Goal: Task Accomplishment & Management: Use online tool/utility

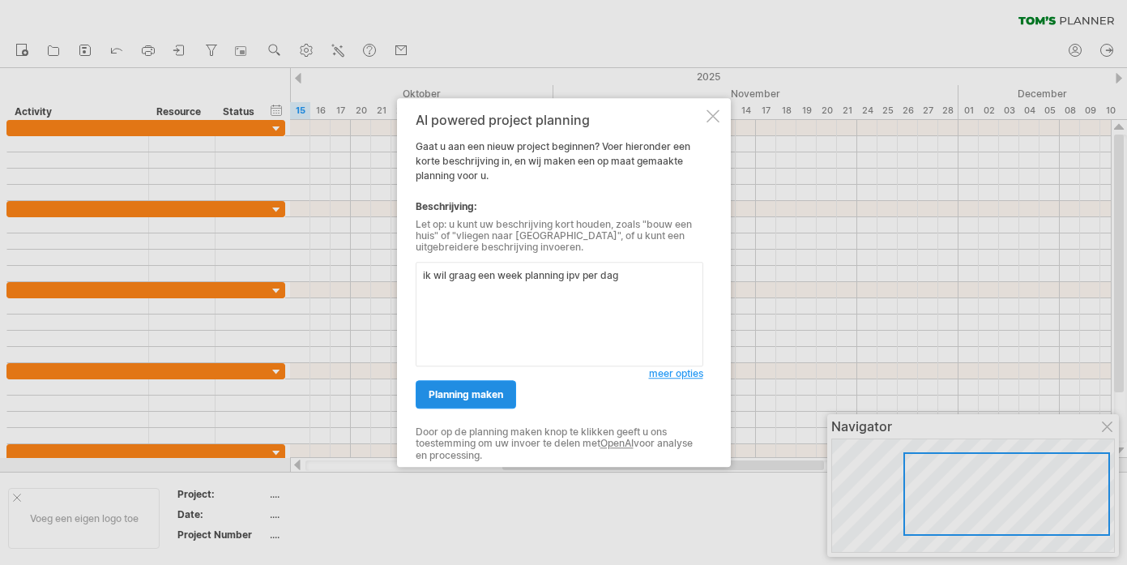
type textarea "ik wil graag een week planning ipv per dag"
click at [501, 397] on span "planning maken" at bounding box center [465, 394] width 75 height 12
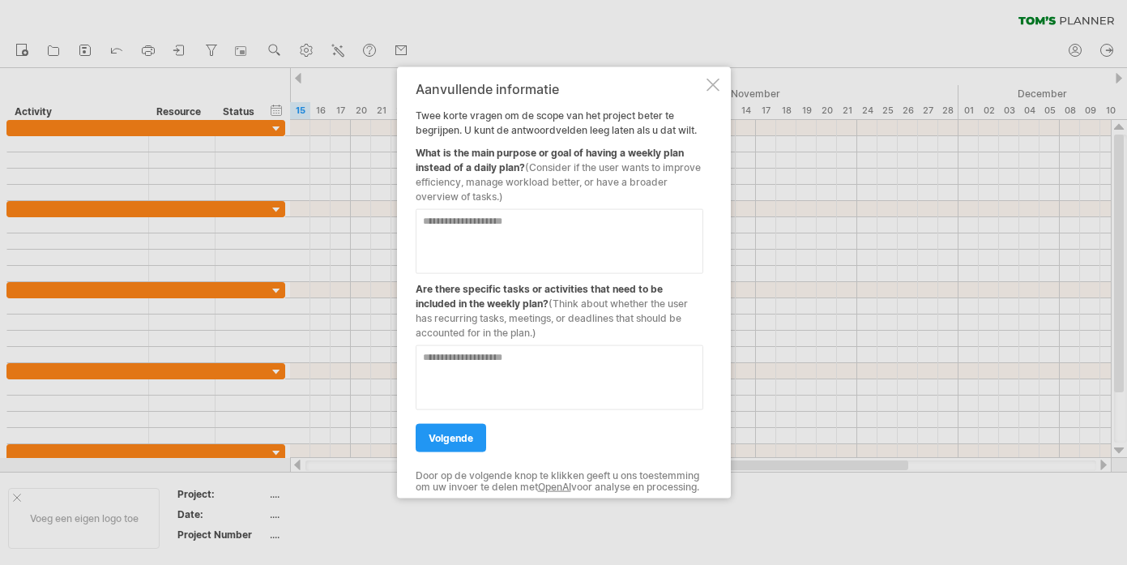
click at [492, 239] on textarea at bounding box center [560, 240] width 288 height 65
type textarea "**********"
click at [495, 373] on textarea at bounding box center [560, 376] width 288 height 65
click at [500, 352] on textarea "*********" at bounding box center [560, 376] width 288 height 65
drag, startPoint x: 500, startPoint y: 352, endPoint x: 377, endPoint y: 352, distance: 123.1
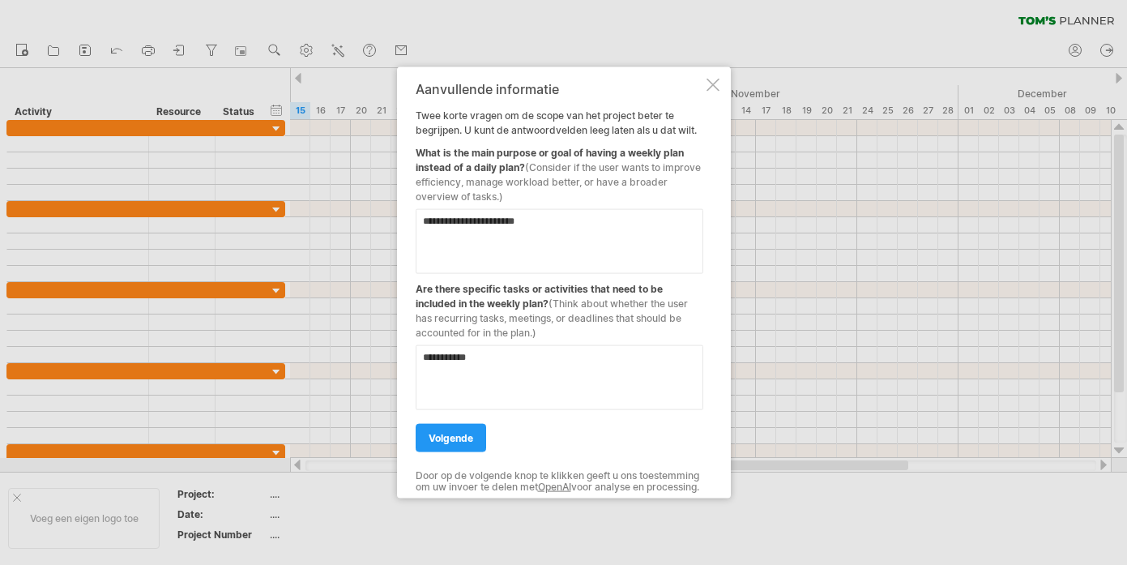
click at [377, 352] on div "Probeert verbinding te maken met [DOMAIN_NAME] Opnieuw verbonden 0% wissen filt…" at bounding box center [563, 282] width 1127 height 565
type textarea "**********"
click at [449, 431] on span "volgende" at bounding box center [450, 437] width 45 height 12
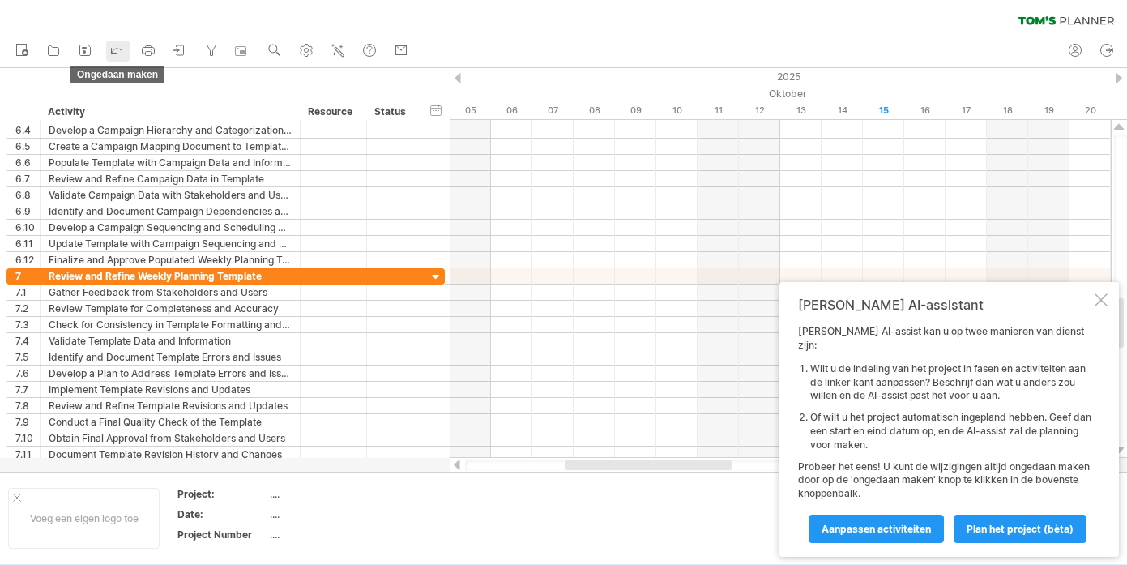
click at [117, 44] on icon at bounding box center [117, 49] width 16 height 16
click at [114, 50] on icon at bounding box center [117, 49] width 16 height 16
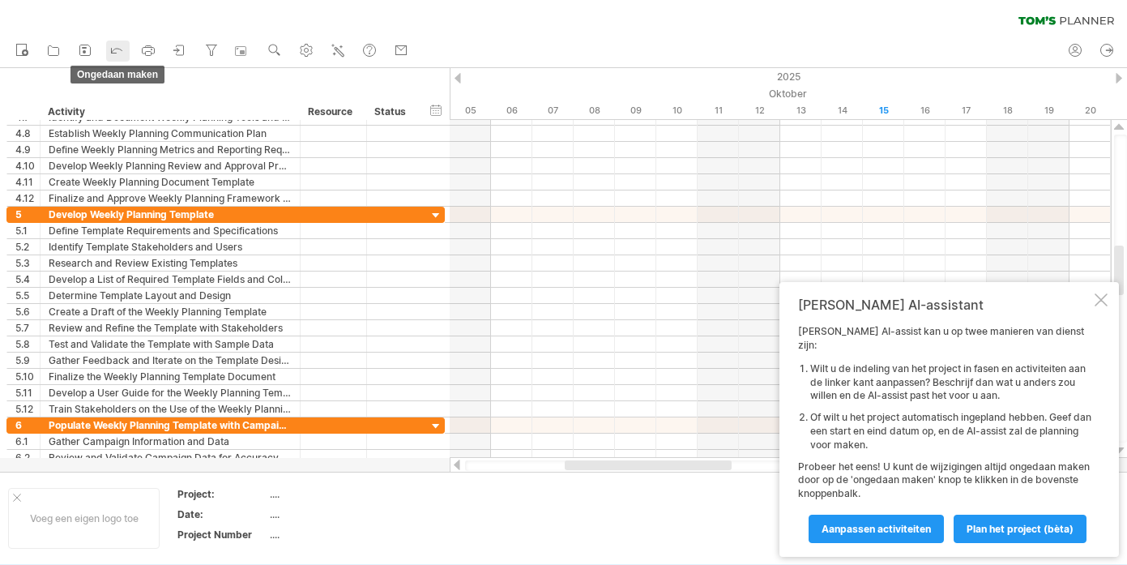
click at [110, 49] on icon at bounding box center [117, 49] width 16 height 16
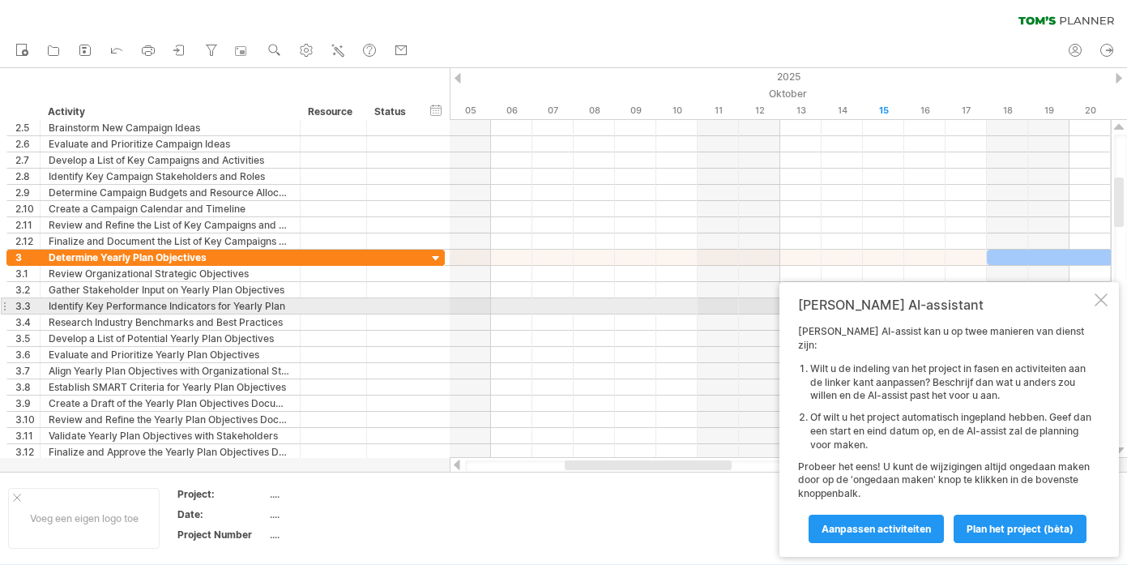
click at [1097, 306] on div at bounding box center [1100, 299] width 13 height 13
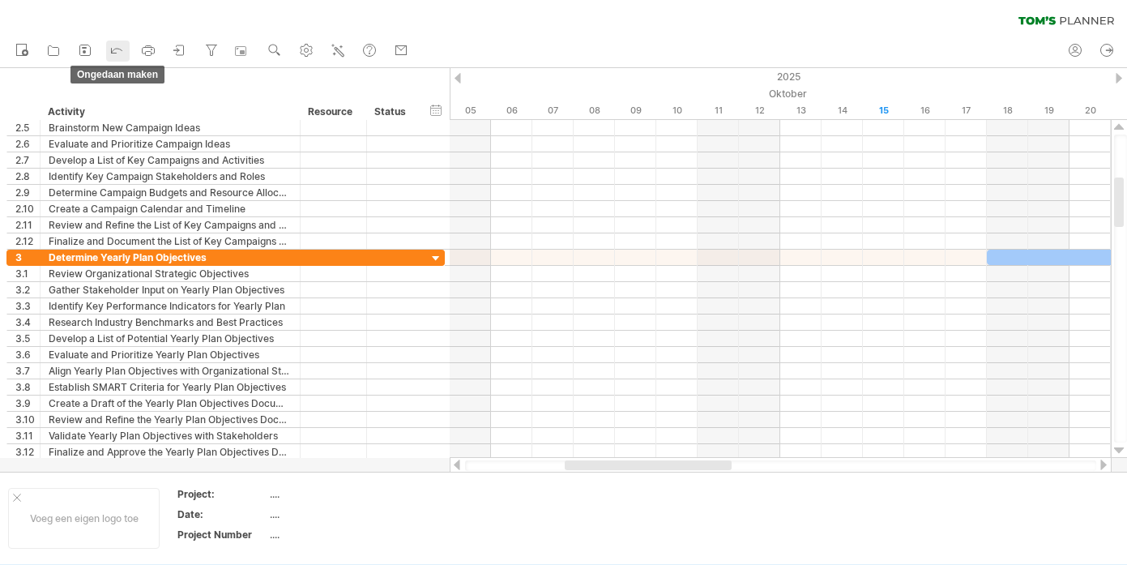
click at [109, 49] on icon at bounding box center [117, 49] width 16 height 16
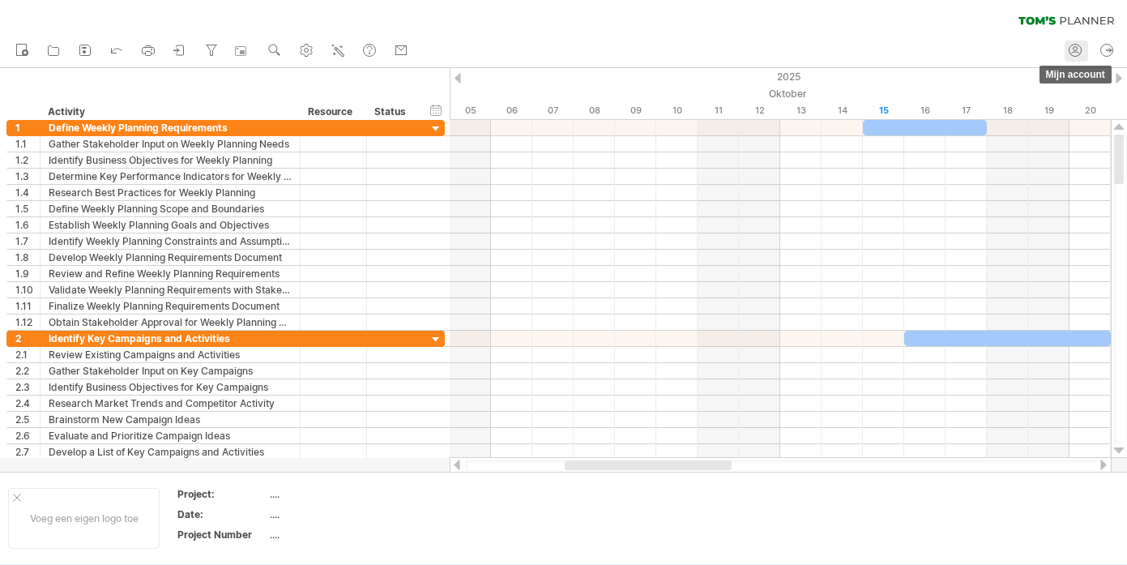
click at [1074, 53] on icon at bounding box center [1075, 50] width 16 height 16
type input "**********"
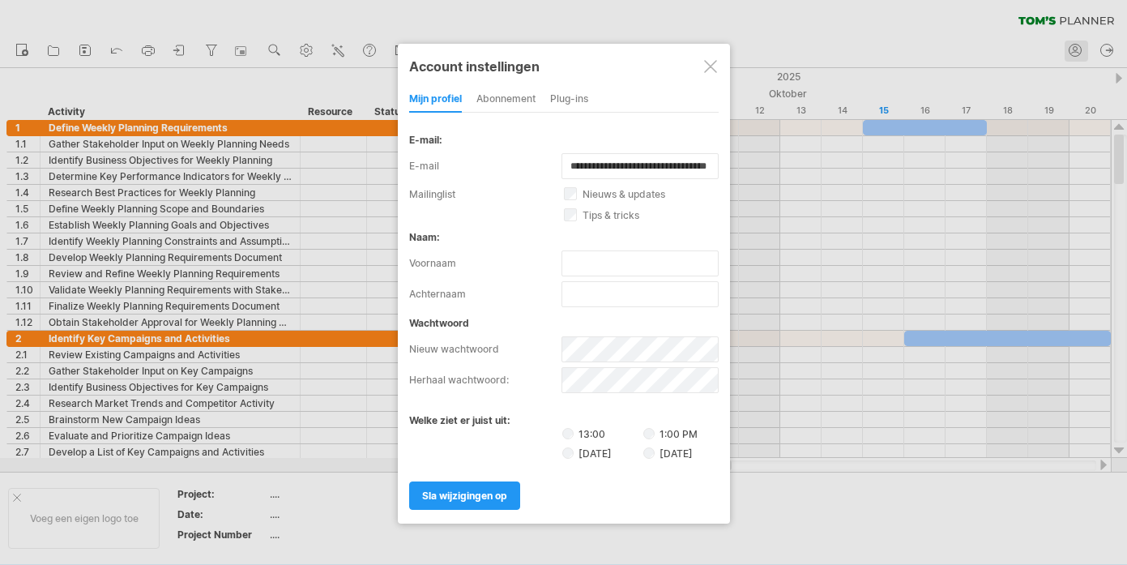
click at [1074, 53] on div at bounding box center [563, 282] width 1127 height 565
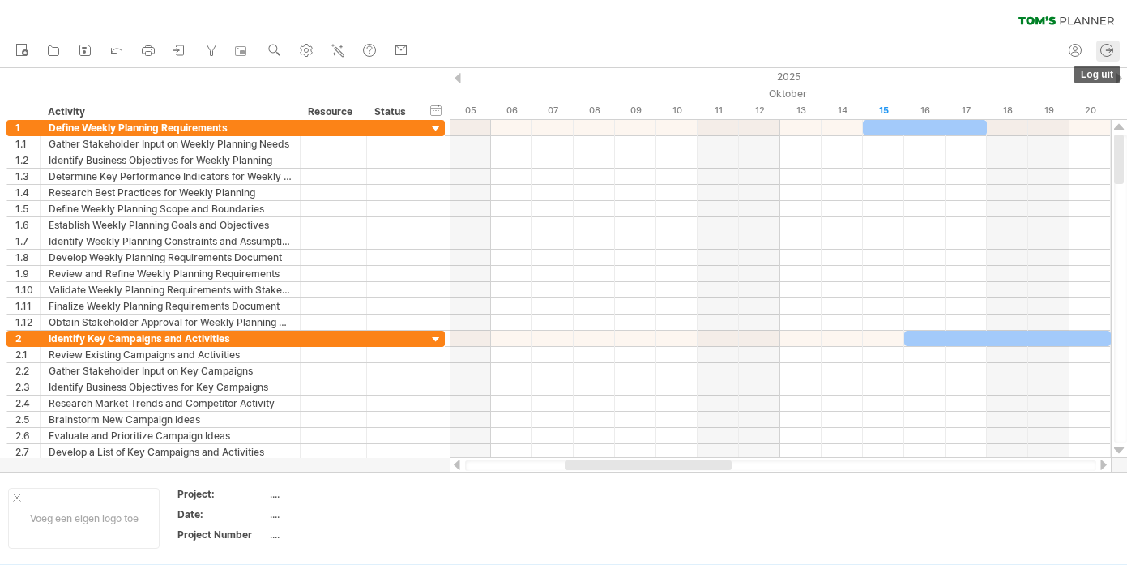
click at [1110, 50] on icon at bounding box center [1108, 50] width 5 height 4
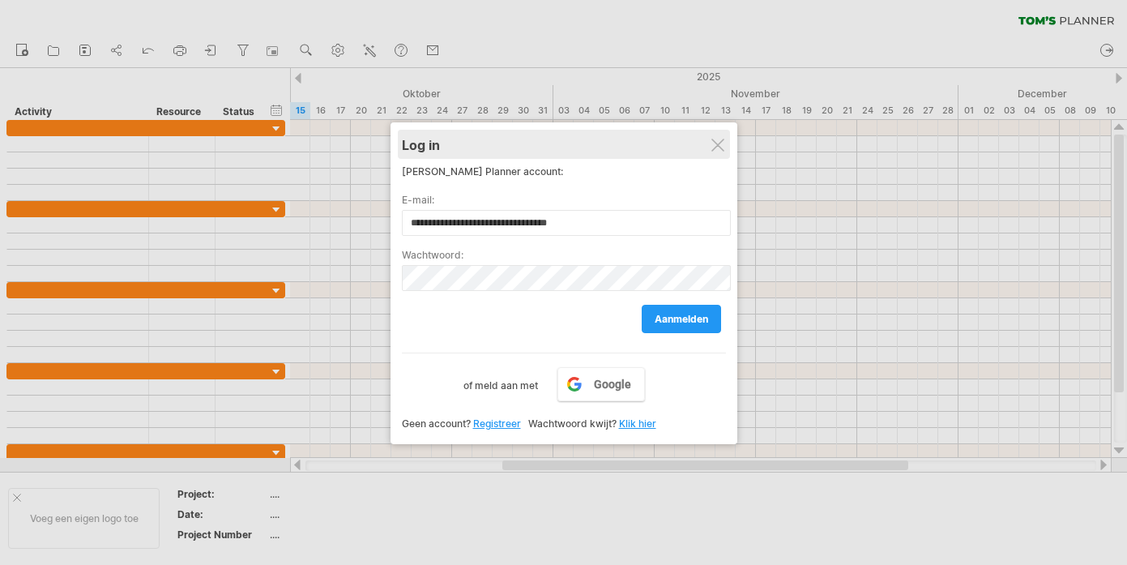
click at [724, 133] on div "Log in" at bounding box center [564, 144] width 324 height 29
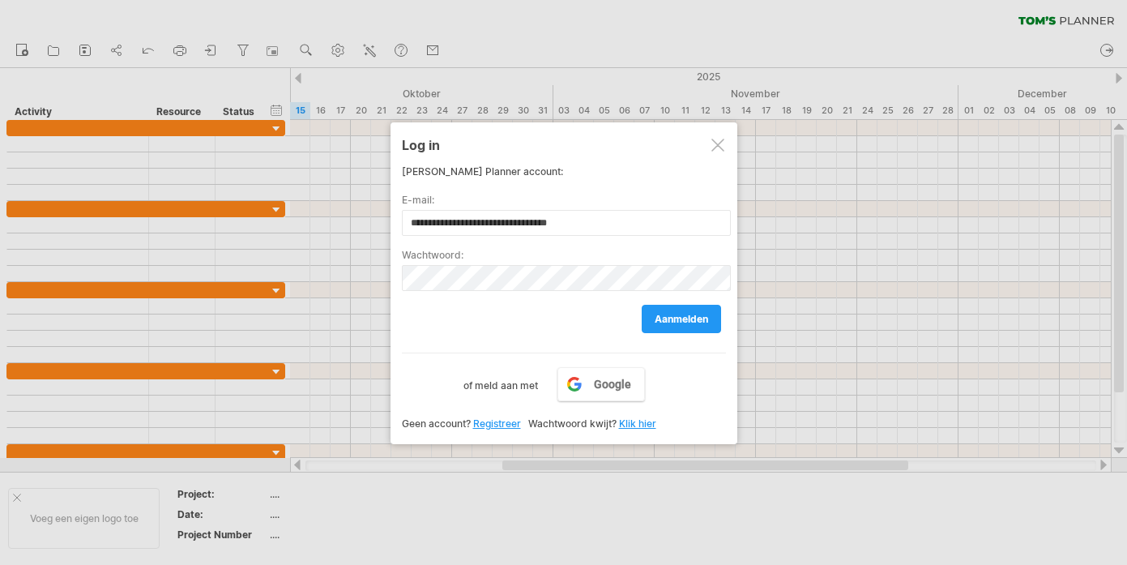
click at [714, 144] on div at bounding box center [717, 145] width 13 height 13
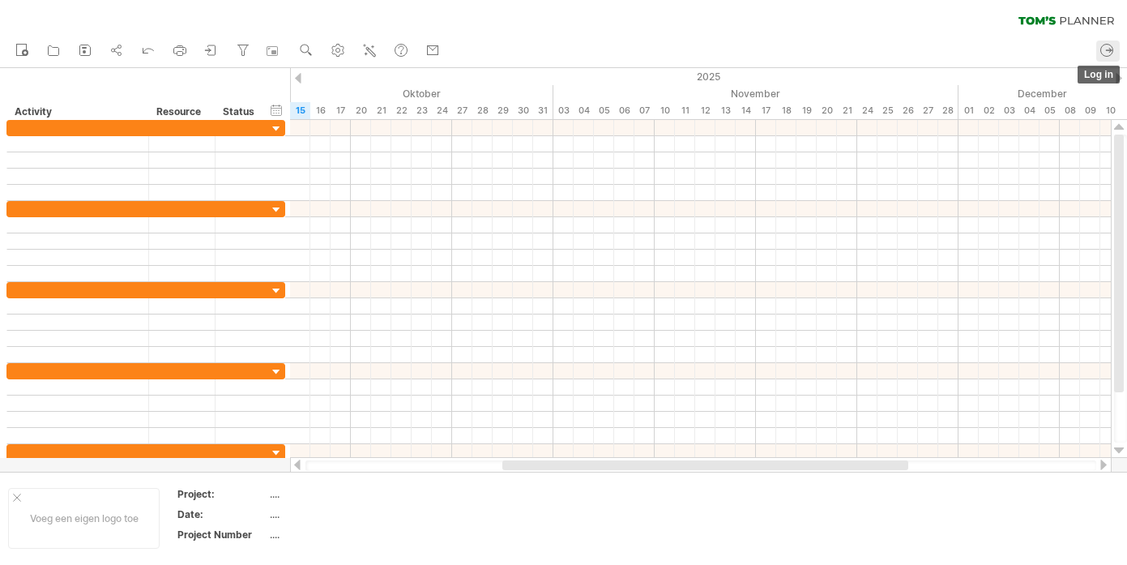
click at [1101, 47] on icon at bounding box center [1106, 50] width 16 height 16
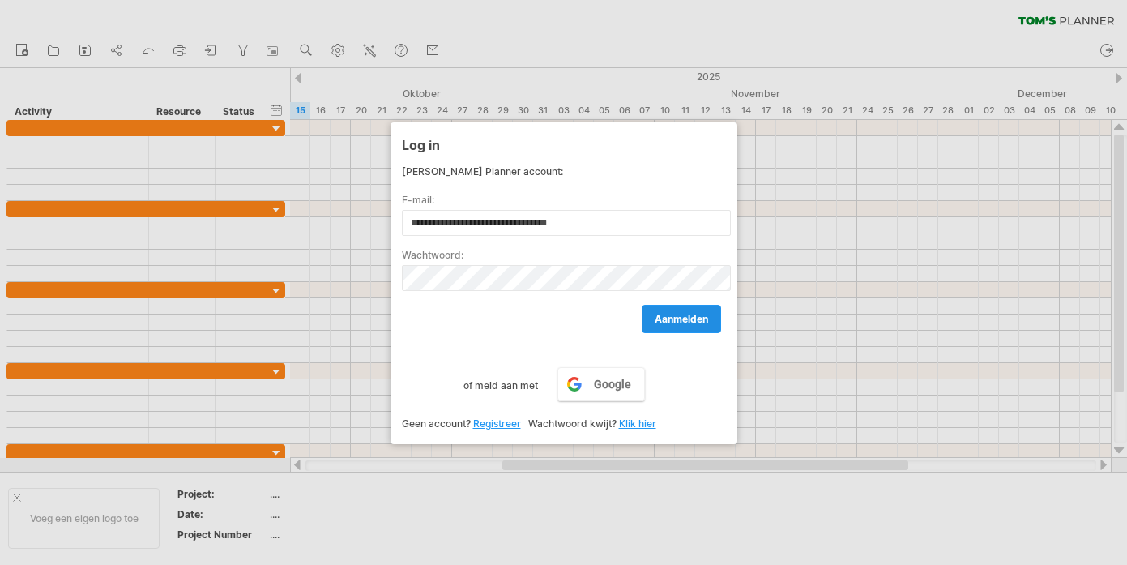
click at [667, 314] on span "aanmelden" at bounding box center [680, 319] width 53 height 12
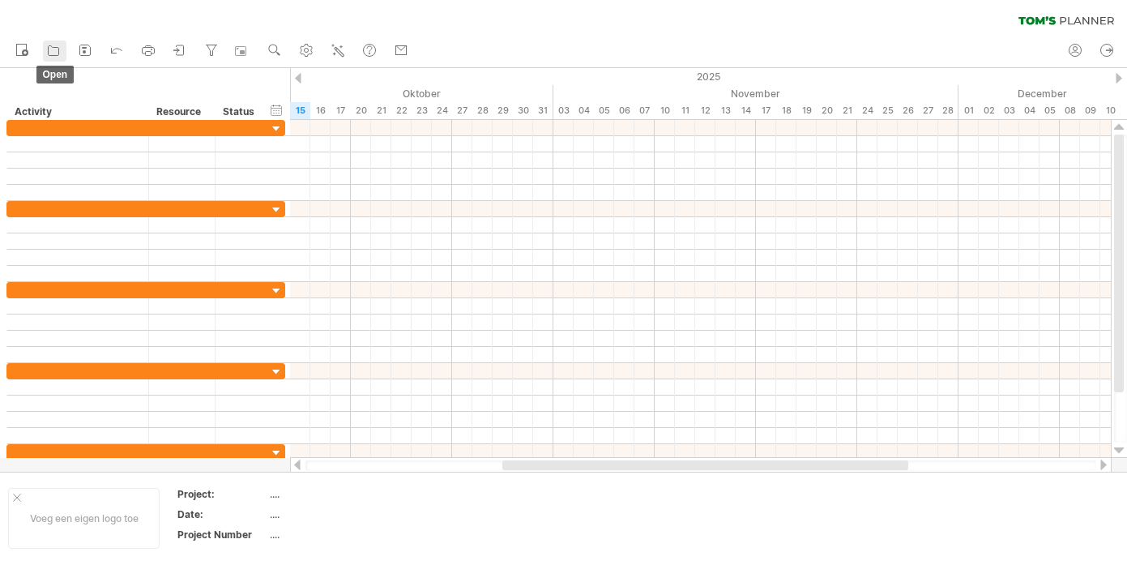
click at [57, 54] on icon at bounding box center [53, 50] width 16 height 16
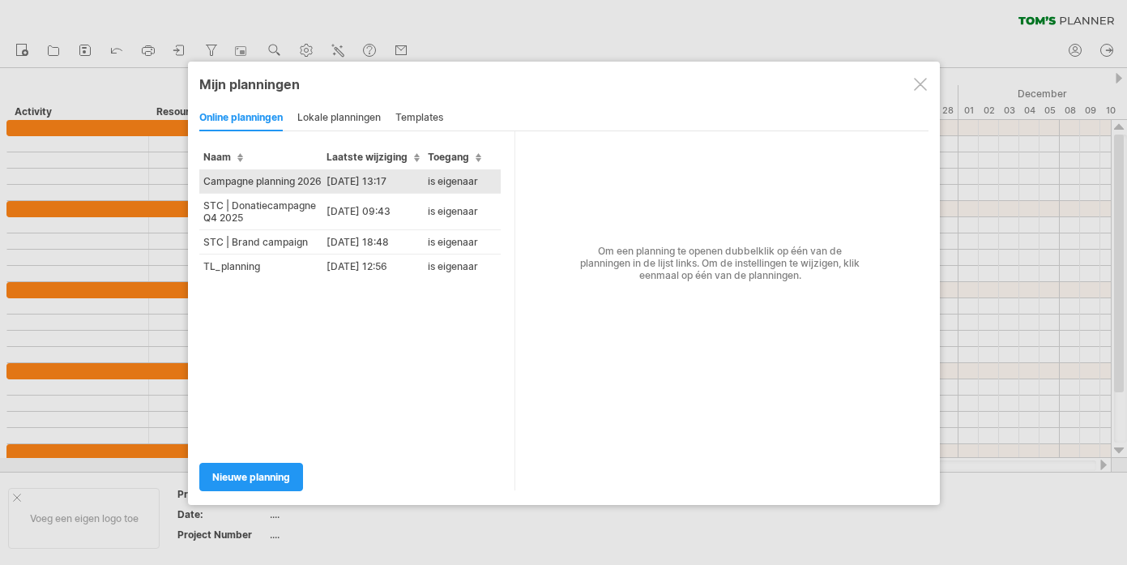
click at [258, 182] on td "Campagne planning 2026" at bounding box center [260, 181] width 123 height 24
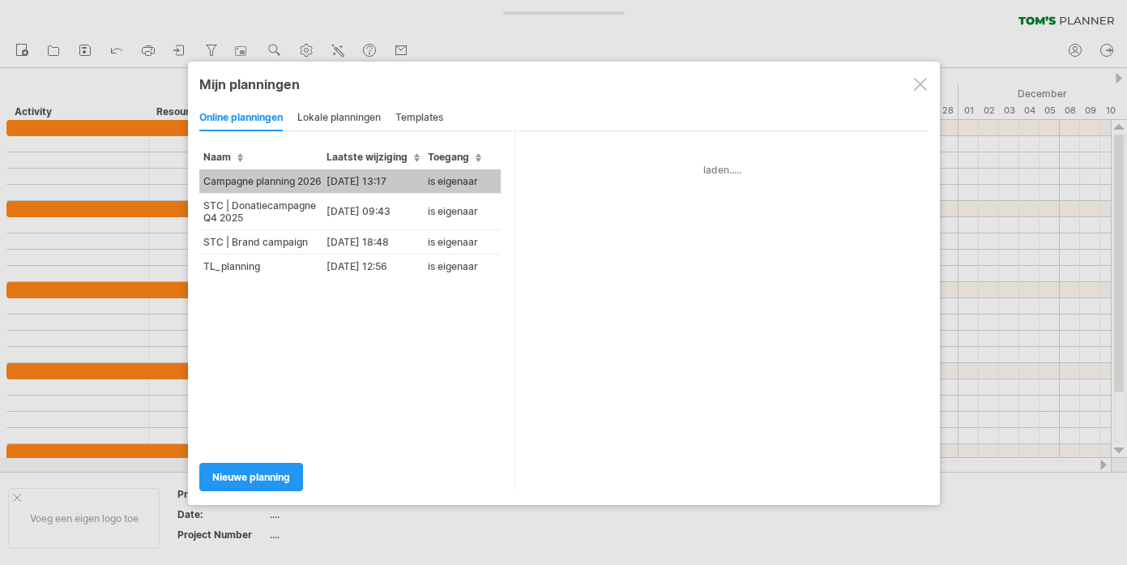
type input "**********"
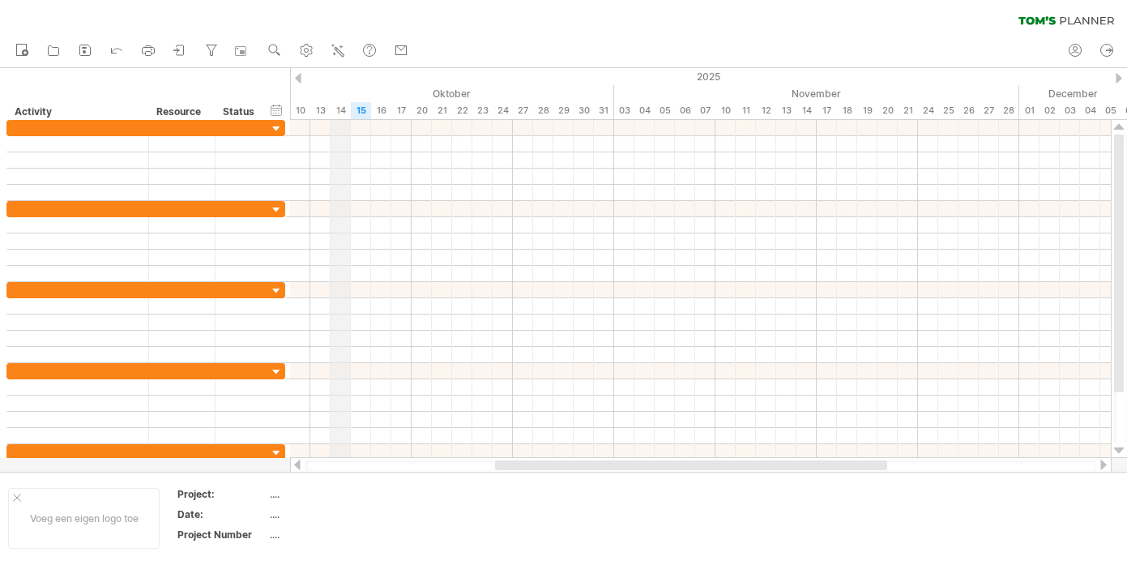
click at [348, 82] on div "2025" at bounding box center [351, 76] width 2268 height 17
click at [377, 100] on div "tijdlijn instellingen" at bounding box center [419, 103] width 126 height 26
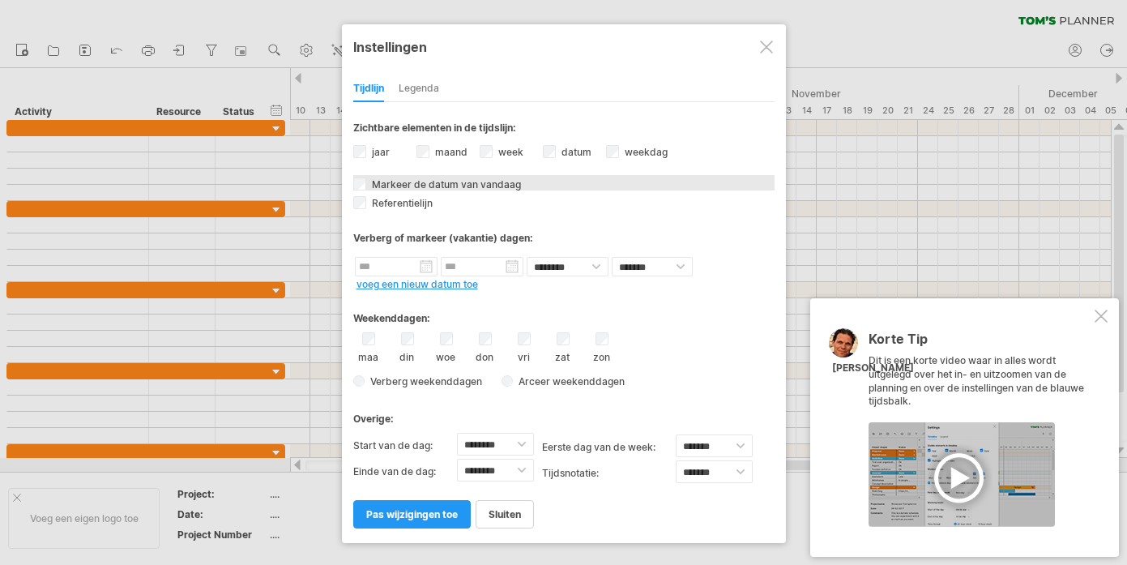
click at [421, 184] on span "Markeer de datum van vandaag" at bounding box center [445, 184] width 152 height 12
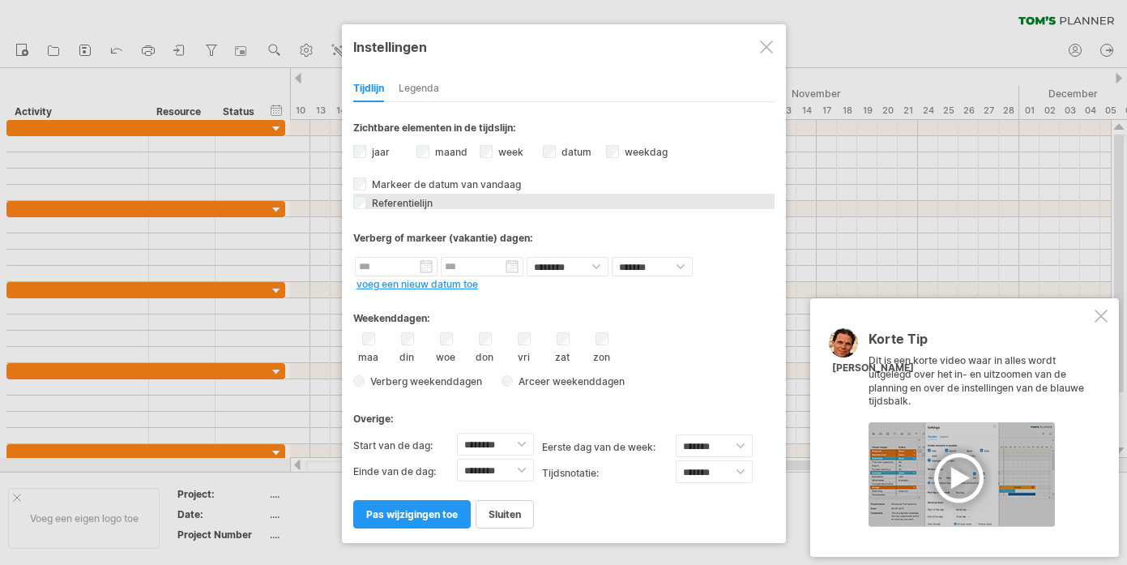
click at [411, 205] on span "Referentielijn" at bounding box center [401, 203] width 64 height 12
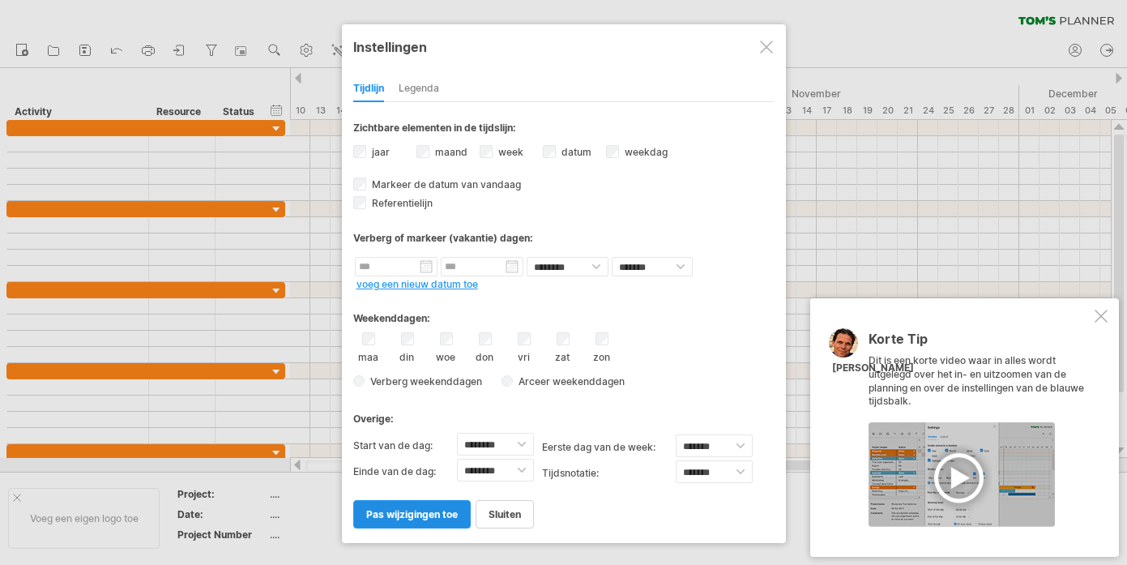
click at [427, 512] on span "pas wijzigingen toe" at bounding box center [412, 514] width 92 height 12
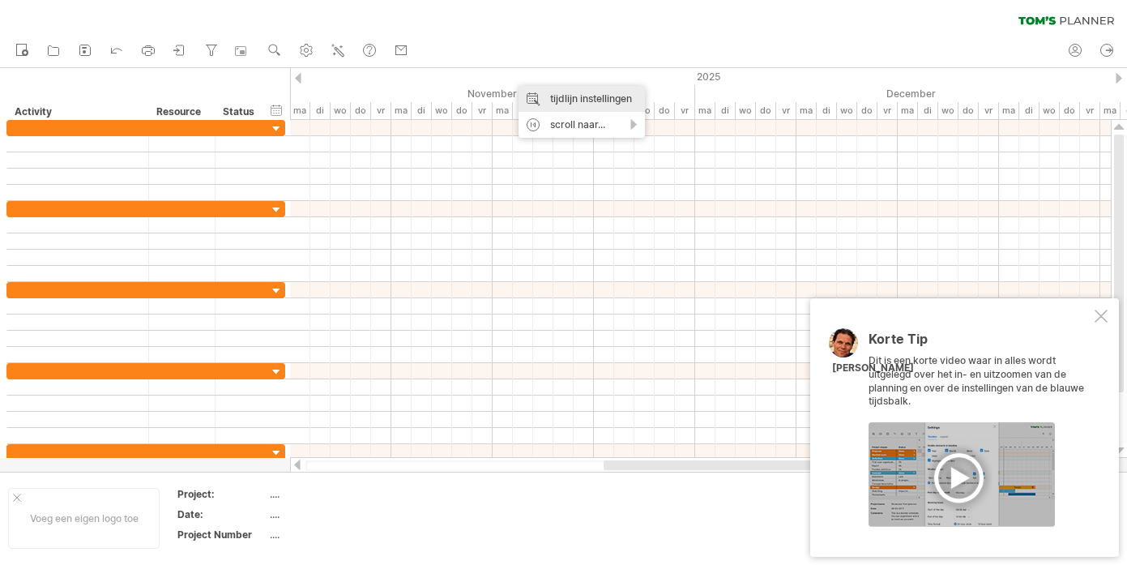
click at [534, 91] on div "tijdlijn instellingen" at bounding box center [581, 99] width 126 height 26
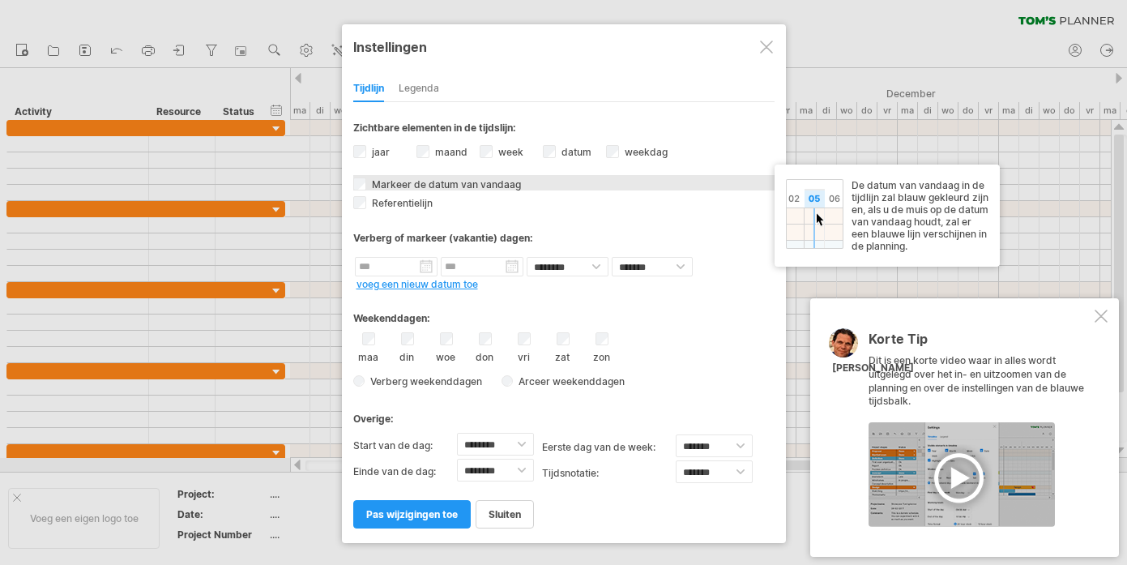
click at [420, 181] on span "Markeer de datum van vandaag" at bounding box center [445, 184] width 152 height 12
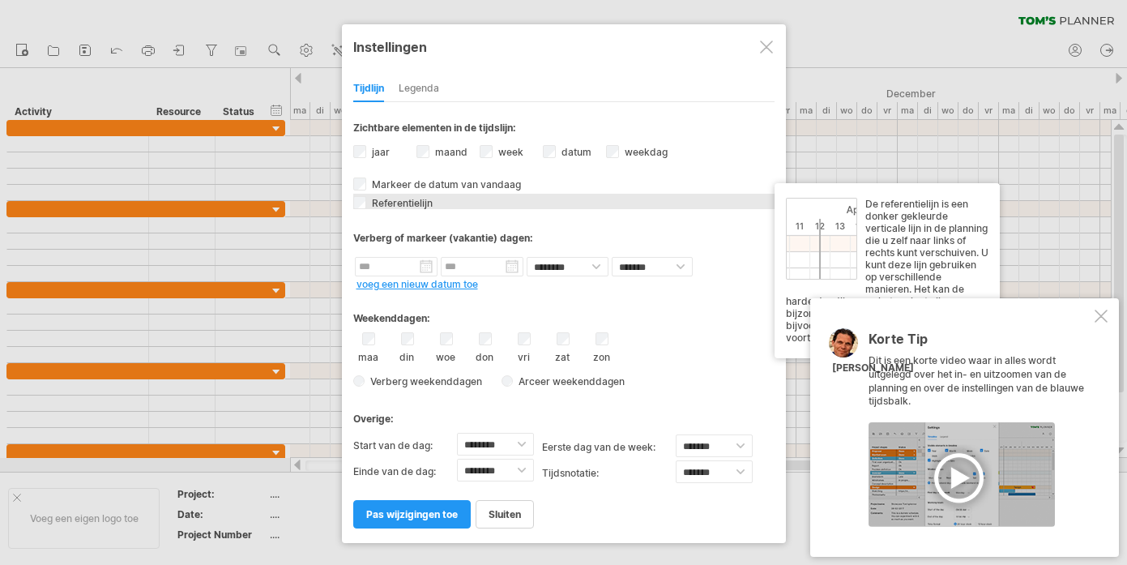
click at [422, 199] on span "Referentielijn" at bounding box center [401, 203] width 64 height 12
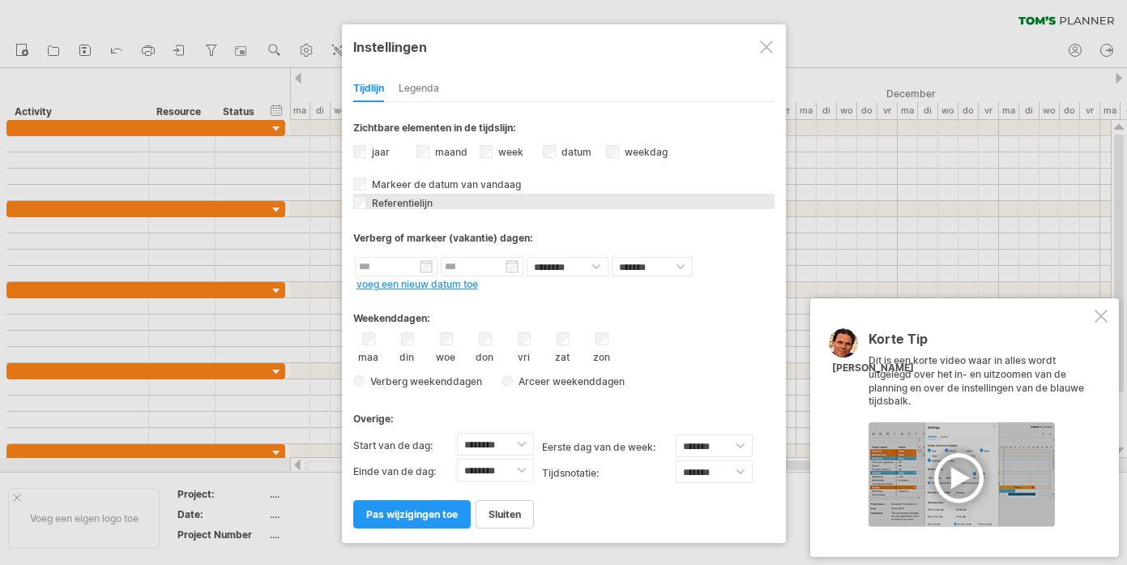
click at [423, 204] on span "Referentielijn" at bounding box center [401, 203] width 64 height 12
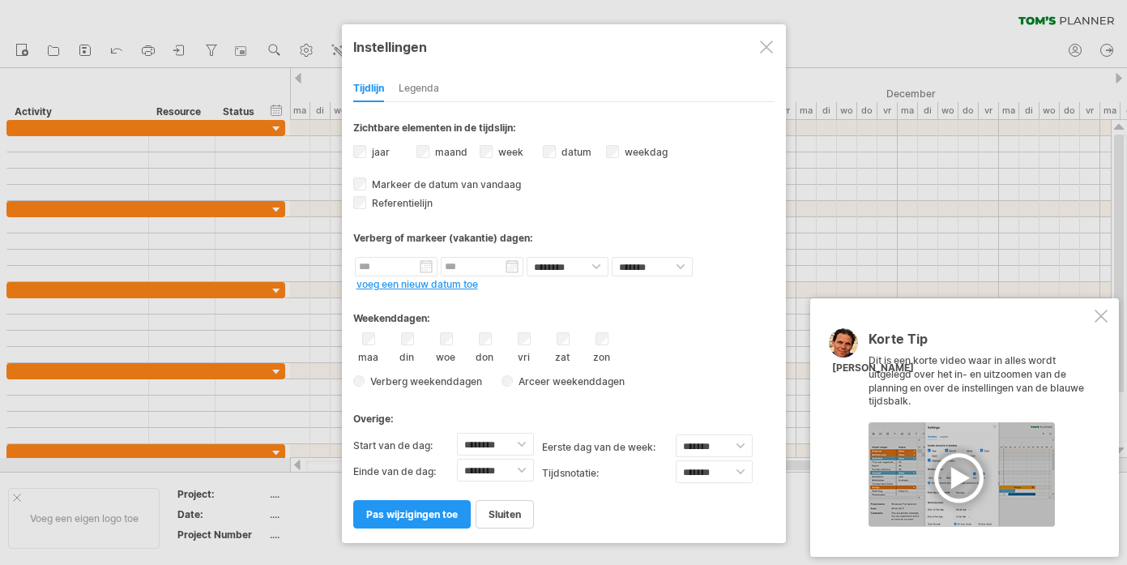
click at [498, 154] on label "week weeknummers zichtbaar Momenteel is er niet genoeg ruimte horizontaal om de…" at bounding box center [509, 152] width 28 height 12
click at [568, 143] on div "datum datum zichtbaar Momenteel is er niet genoeg ruimte horizontaal om de datu…" at bounding box center [574, 154] width 63 height 22
click at [562, 147] on label "datum datum zichtbaar Momenteel is er niet genoeg ruimte horizontaal om de datu…" at bounding box center [574, 152] width 33 height 12
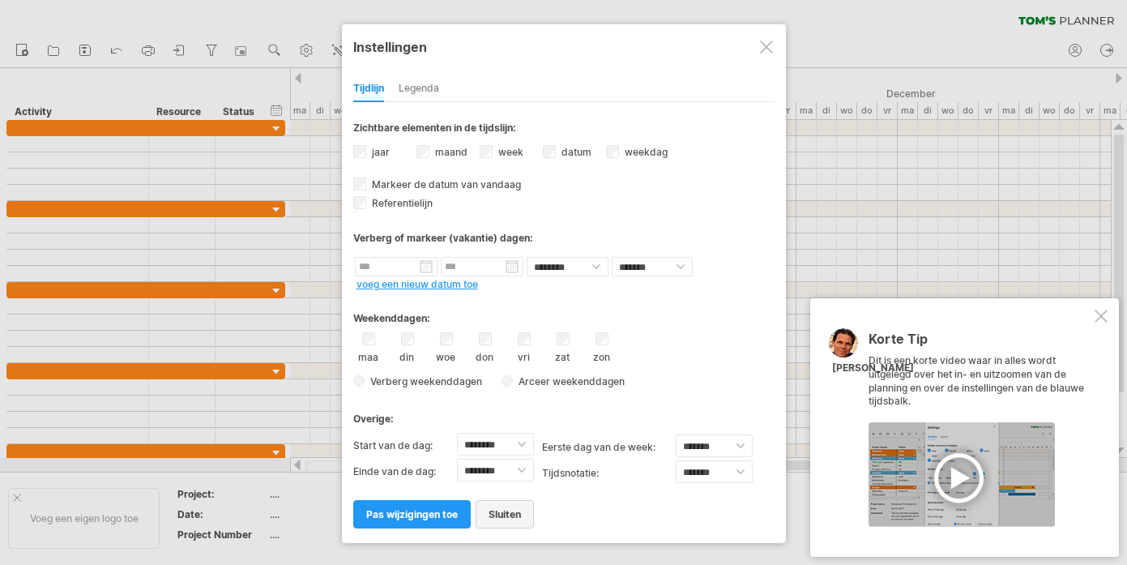
click at [513, 500] on link "sluiten" at bounding box center [504, 514] width 58 height 28
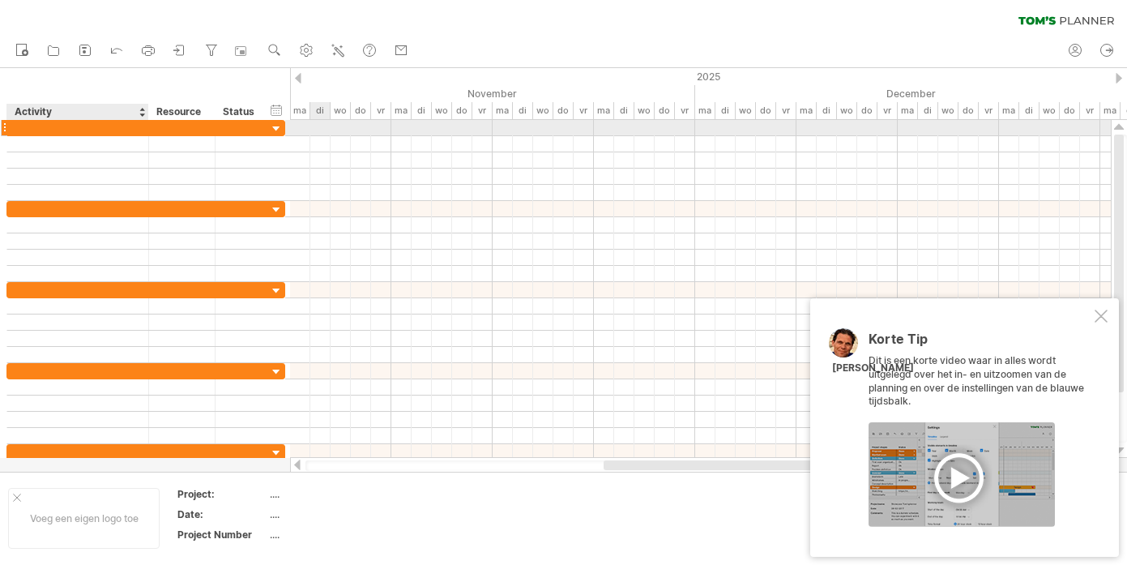
click at [94, 127] on div at bounding box center [77, 127] width 125 height 15
